Goal: Transaction & Acquisition: Purchase product/service

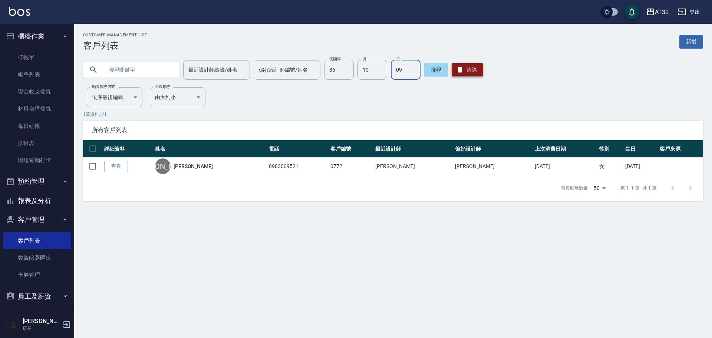
click at [470, 73] on button "清除" at bounding box center [467, 69] width 32 height 13
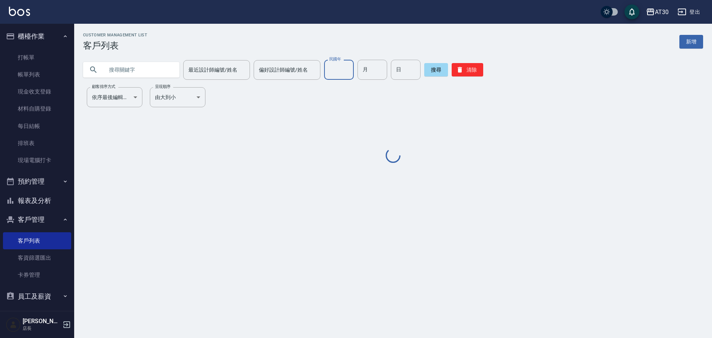
click at [337, 70] on input "民國年" at bounding box center [339, 70] width 30 height 20
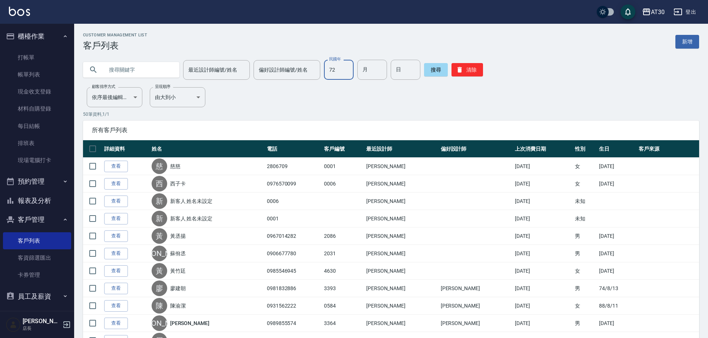
type input "72"
type input "12"
type input "14"
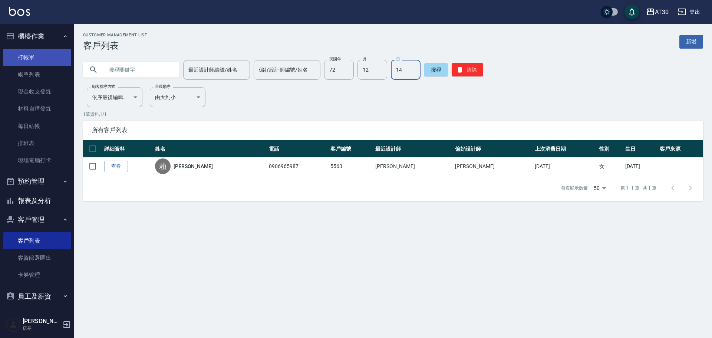
click at [31, 56] on link "打帳單" at bounding box center [37, 57] width 68 height 17
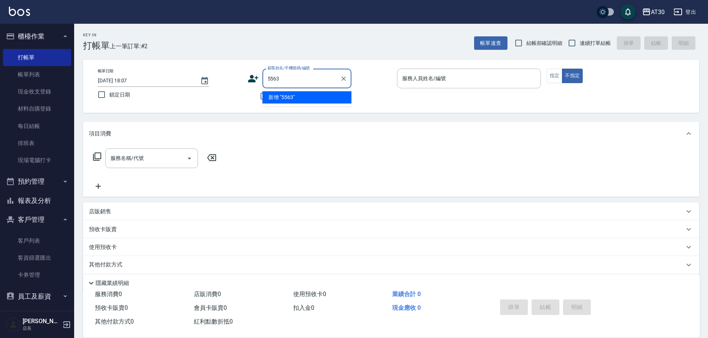
type input "5563"
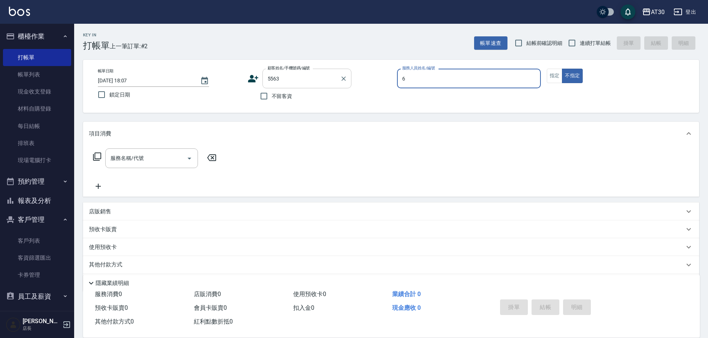
type input "[PERSON_NAME]-6"
type button "false"
type input "[PERSON_NAME]/0906965987/5563"
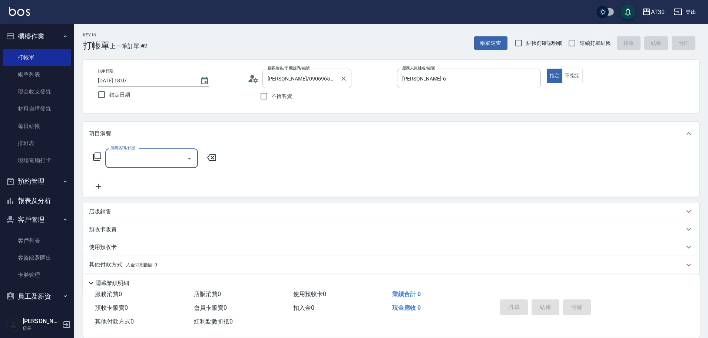
type input "2"
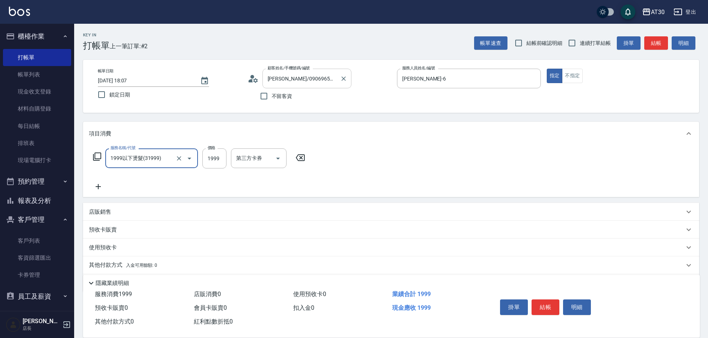
type input "1999以下燙髮(31999)"
type input "1888"
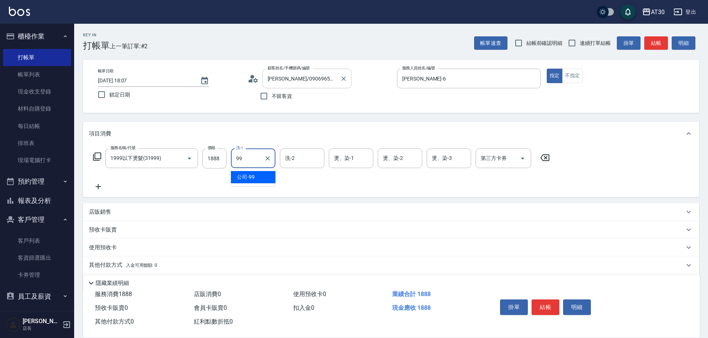
type input "公司-99"
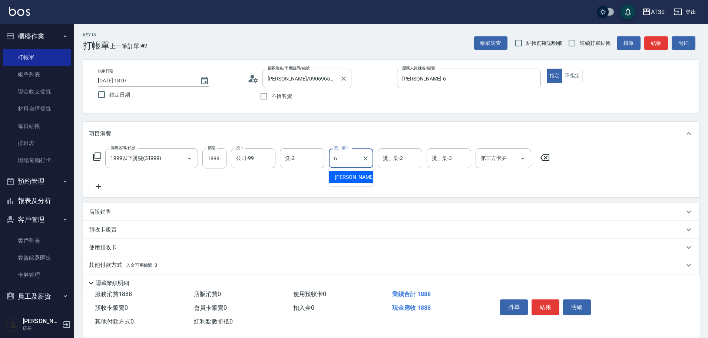
type input "[PERSON_NAME]-6"
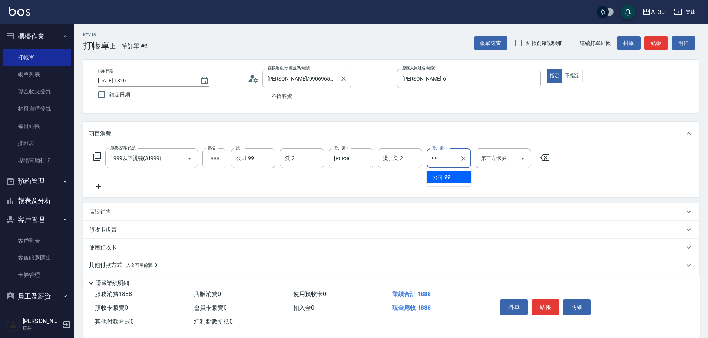
type input "公司-99"
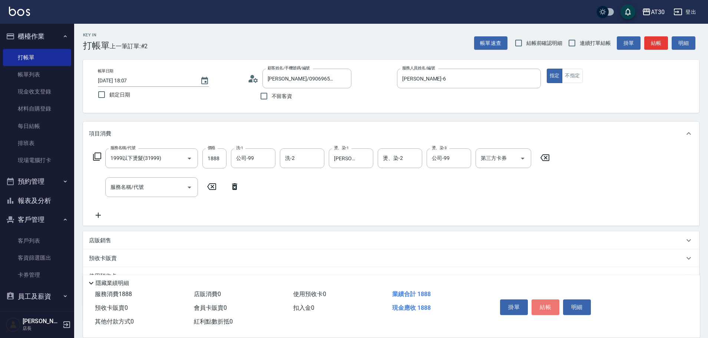
drag, startPoint x: 543, startPoint y: 301, endPoint x: 547, endPoint y: 301, distance: 3.8
click at [545, 301] on button "結帳" at bounding box center [545, 307] width 28 height 16
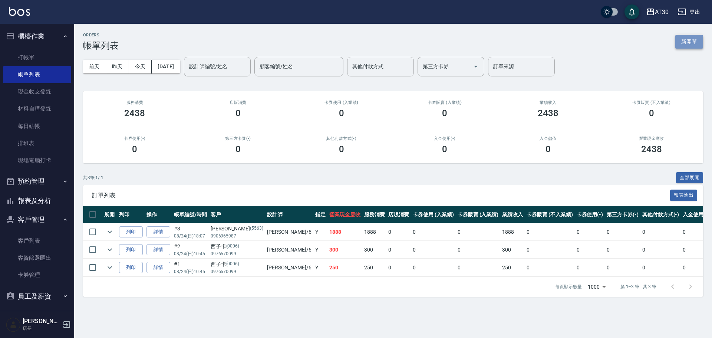
click at [690, 39] on button "新開單" at bounding box center [689, 42] width 28 height 14
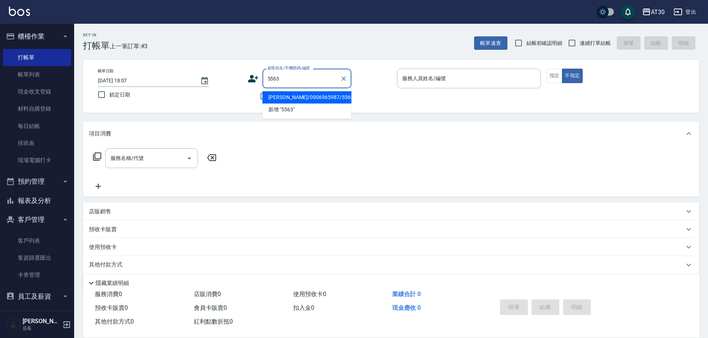
type input "[PERSON_NAME]/0906965987/5563"
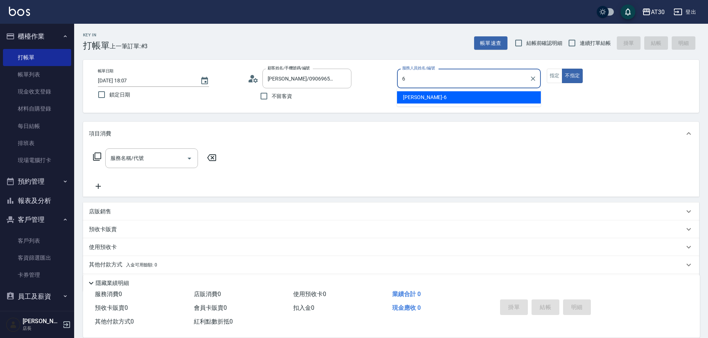
type input "[PERSON_NAME]-6"
type button "false"
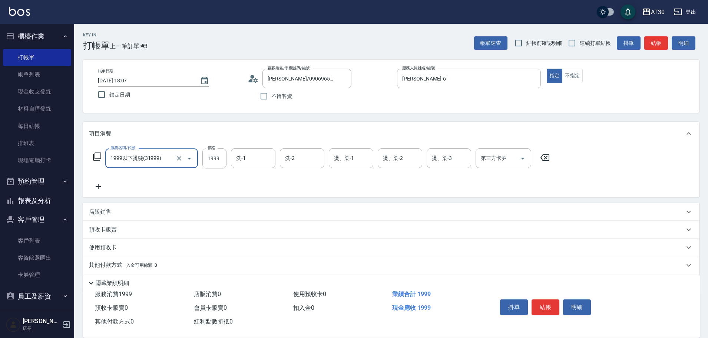
type input "1999以下燙髮(31999)"
type input "1500"
type input "公司-99"
type input "[PERSON_NAME]-6"
click at [542, 301] on button "結帳" at bounding box center [545, 307] width 28 height 16
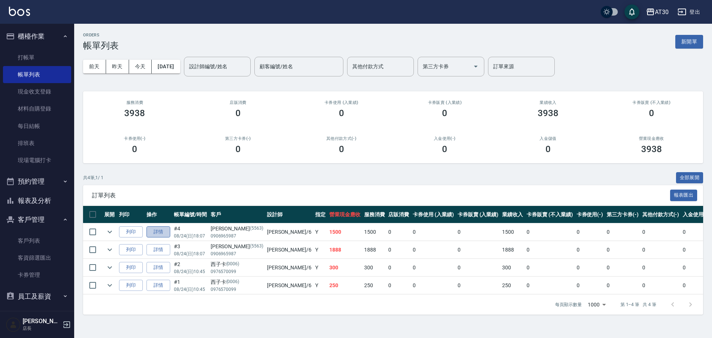
click at [155, 232] on link "詳情" at bounding box center [158, 231] width 24 height 11
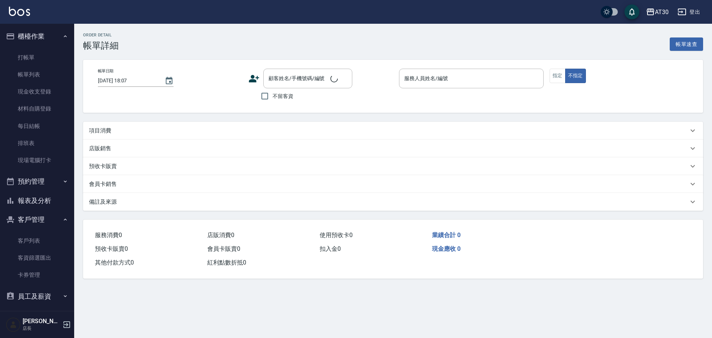
type input "[PERSON_NAME]-6"
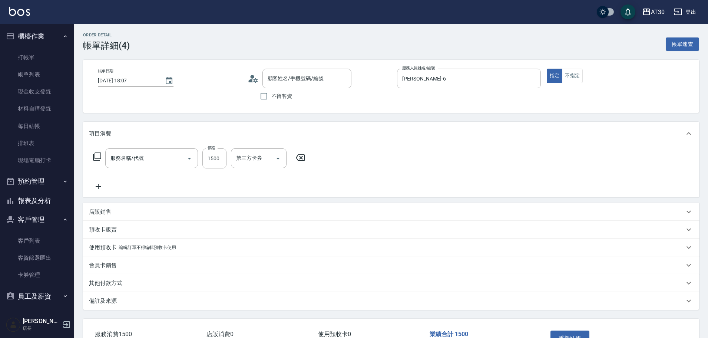
type input "1999以下燙髮(31999)"
type input "[PERSON_NAME]/0906965987/5563"
click at [123, 285] on div "其他付款方式" at bounding box center [386, 283] width 595 height 8
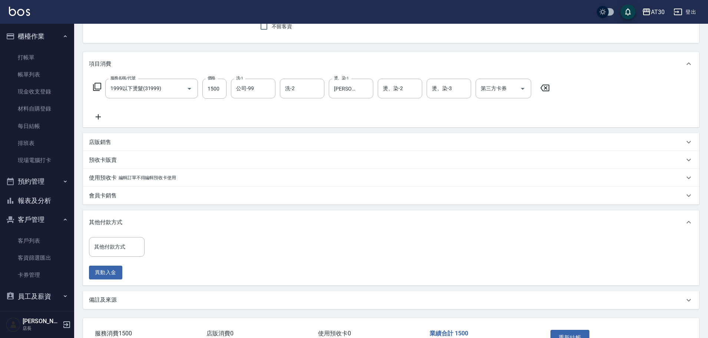
scroll to position [121, 0]
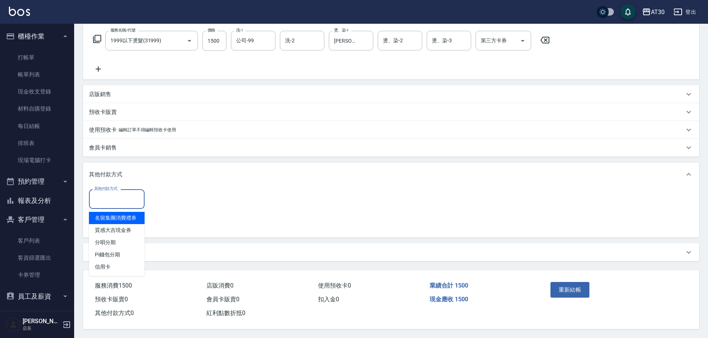
click at [122, 197] on input "其他付款方式" at bounding box center [116, 198] width 49 height 13
click at [127, 263] on span "信用卡" at bounding box center [117, 267] width 56 height 12
type input "信用卡"
click at [189, 201] on input "0" at bounding box center [177, 199] width 56 height 20
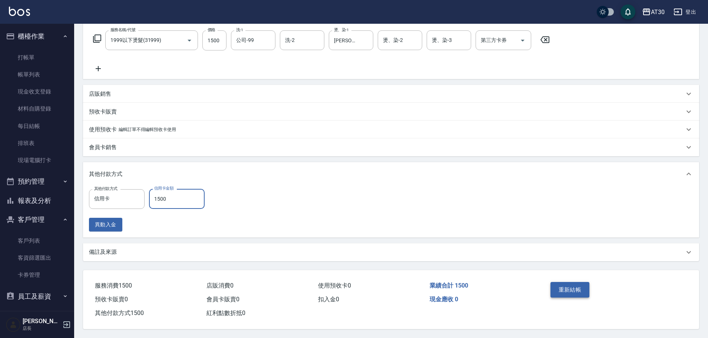
type input "1500"
click at [561, 287] on button "重新結帳" at bounding box center [569, 290] width 39 height 16
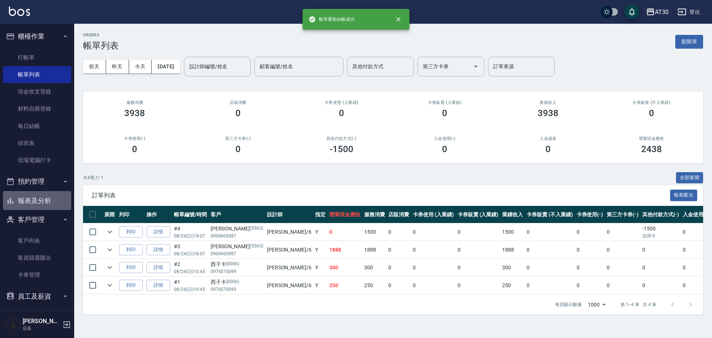
click at [37, 200] on button "報表及分析" at bounding box center [37, 200] width 68 height 19
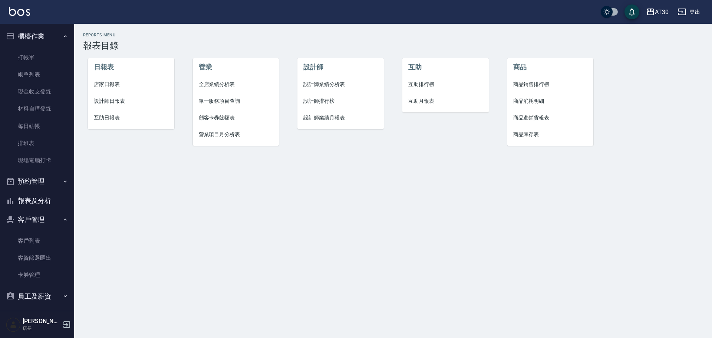
click at [118, 85] on span "店家日報表" at bounding box center [131, 84] width 74 height 8
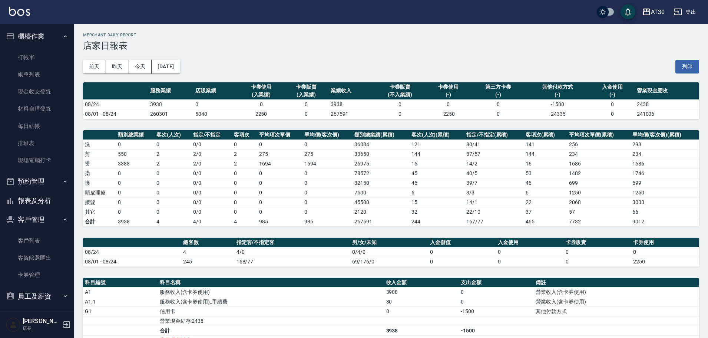
click at [44, 195] on button "報表及分析" at bounding box center [37, 200] width 68 height 19
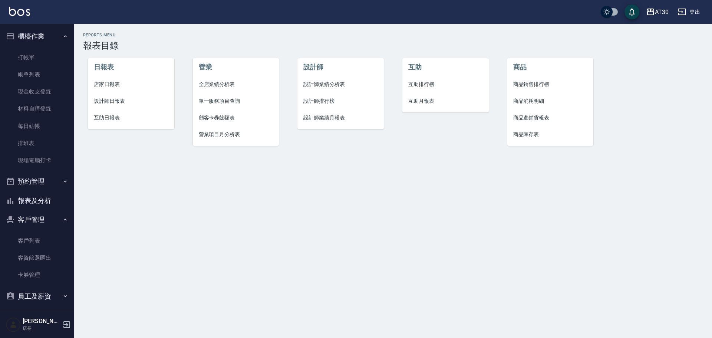
click at [122, 96] on li "設計師日報表" at bounding box center [131, 101] width 86 height 17
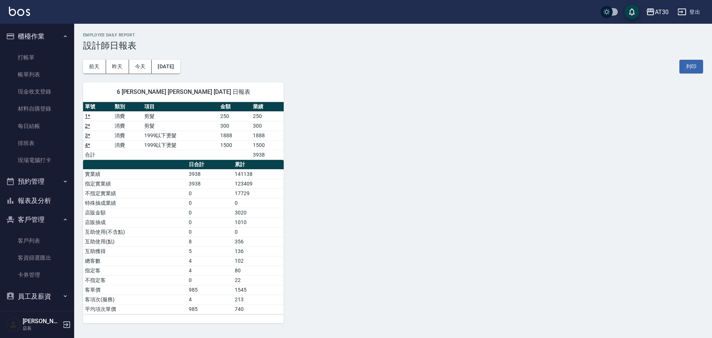
click at [39, 200] on button "報表及分析" at bounding box center [37, 200] width 68 height 19
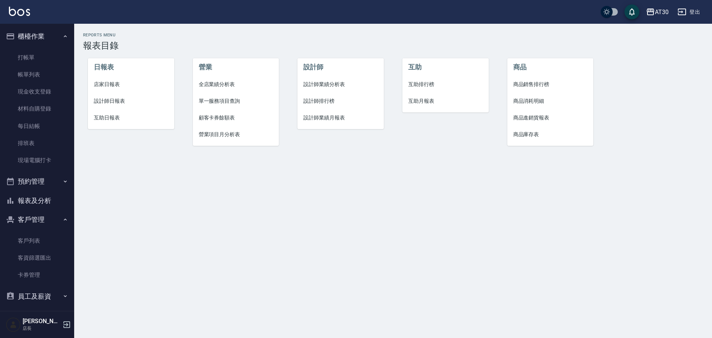
click at [328, 102] on span "設計師排行榜" at bounding box center [340, 101] width 74 height 8
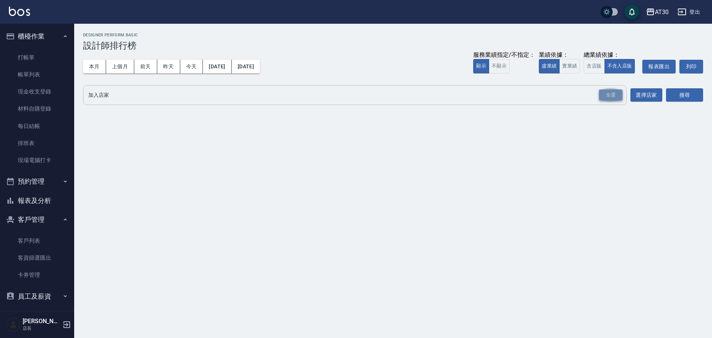
click at [616, 96] on div "全選" at bounding box center [611, 94] width 24 height 11
click at [691, 95] on button "搜尋" at bounding box center [684, 96] width 37 height 14
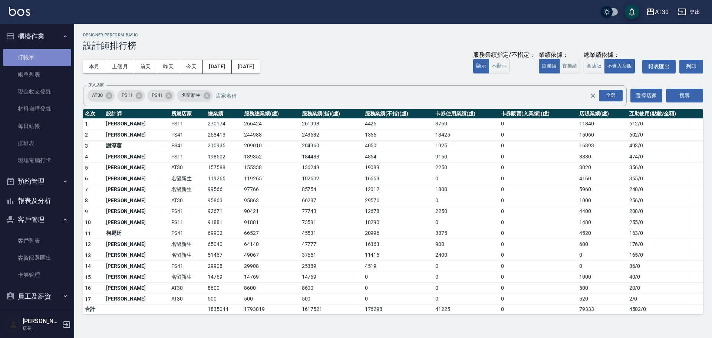
click at [40, 56] on link "打帳單" at bounding box center [37, 57] width 68 height 17
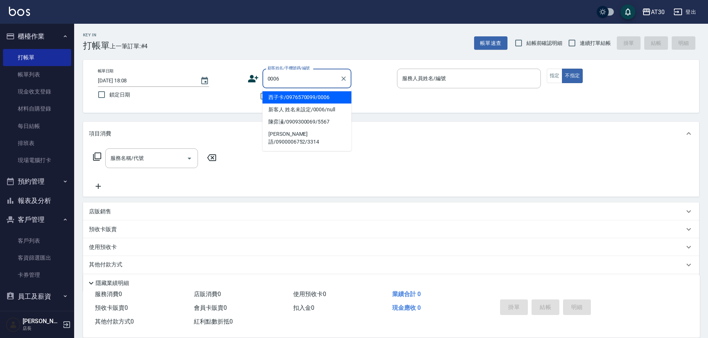
type input "西子卡/0976570099/0006"
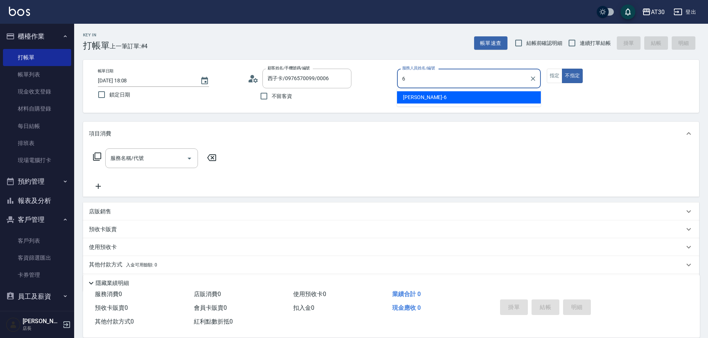
type input "[PERSON_NAME]-6"
type button "false"
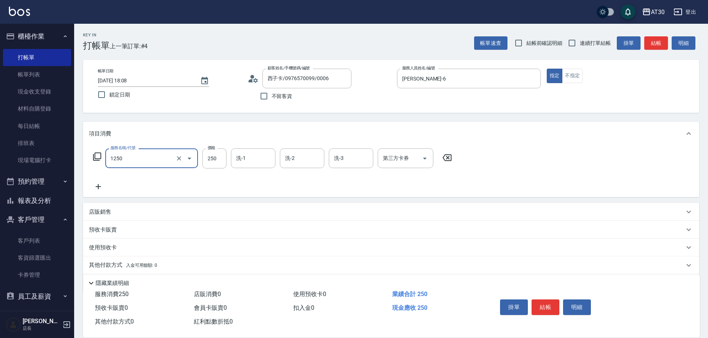
type input "洗髮250(1250)"
type input "公司-99"
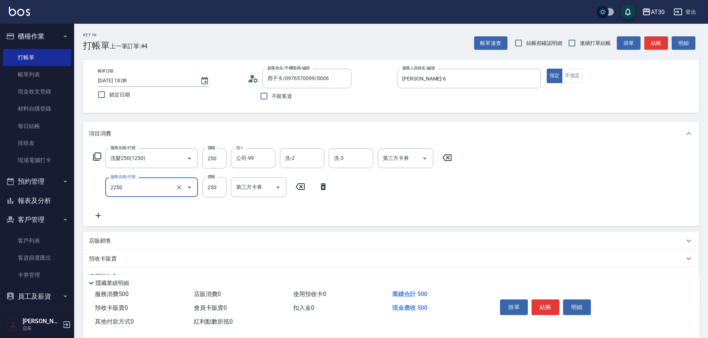
type input "剪髮(2250)"
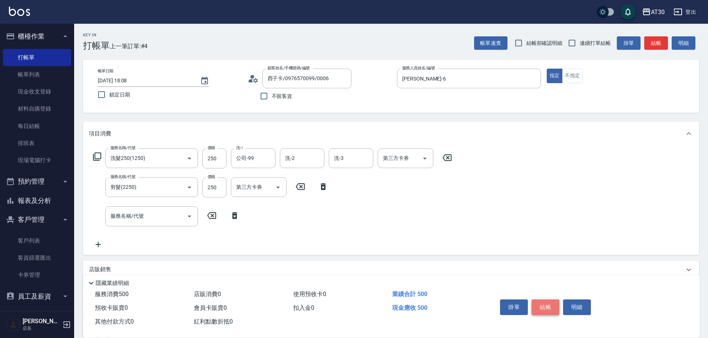
click at [554, 299] on button "結帳" at bounding box center [545, 307] width 28 height 16
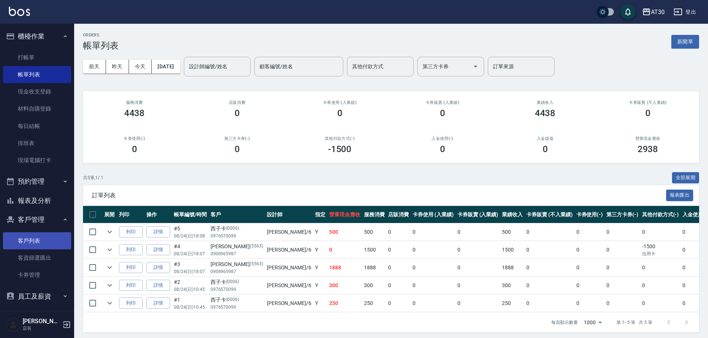
click at [29, 243] on link "客戶列表" at bounding box center [37, 240] width 68 height 17
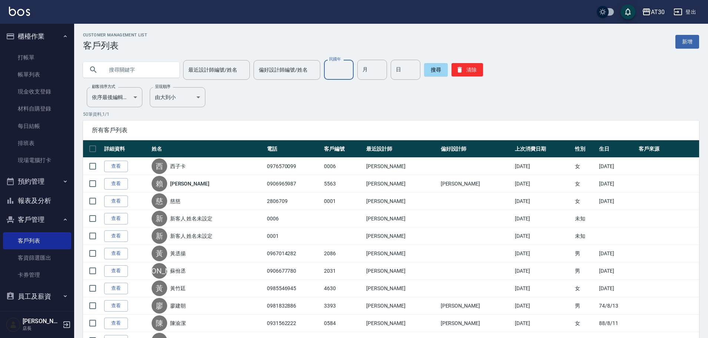
click at [340, 75] on input "民國年" at bounding box center [339, 70] width 30 height 20
type input "94"
type input "08"
type input "24"
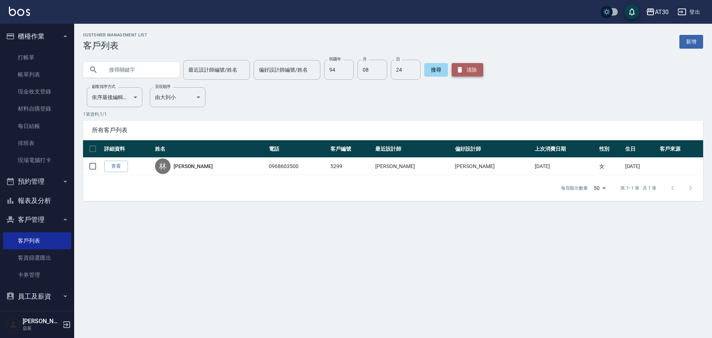
click at [466, 72] on button "清除" at bounding box center [467, 69] width 32 height 13
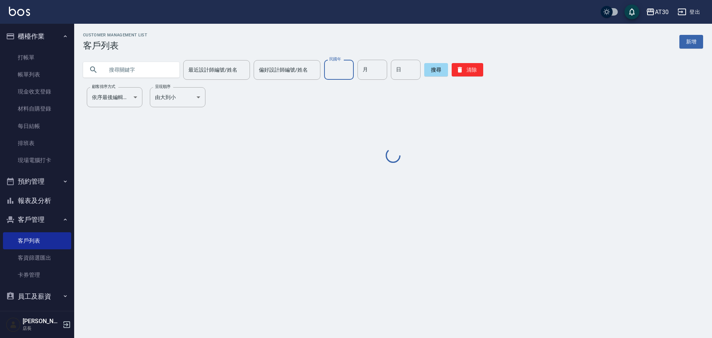
click at [338, 73] on input "民國年" at bounding box center [339, 70] width 30 height 20
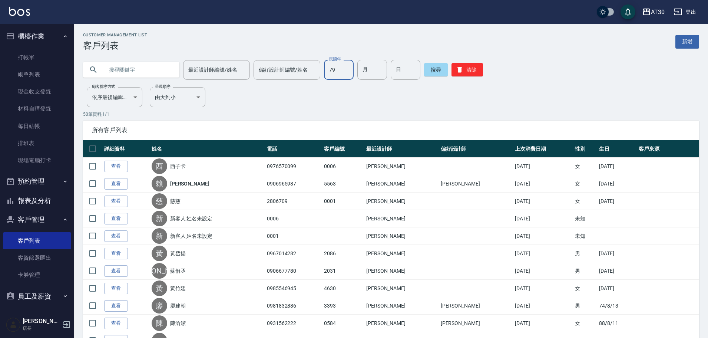
type input "79"
type input "10"
type input "02"
